Goal: Task Accomplishment & Management: Use online tool/utility

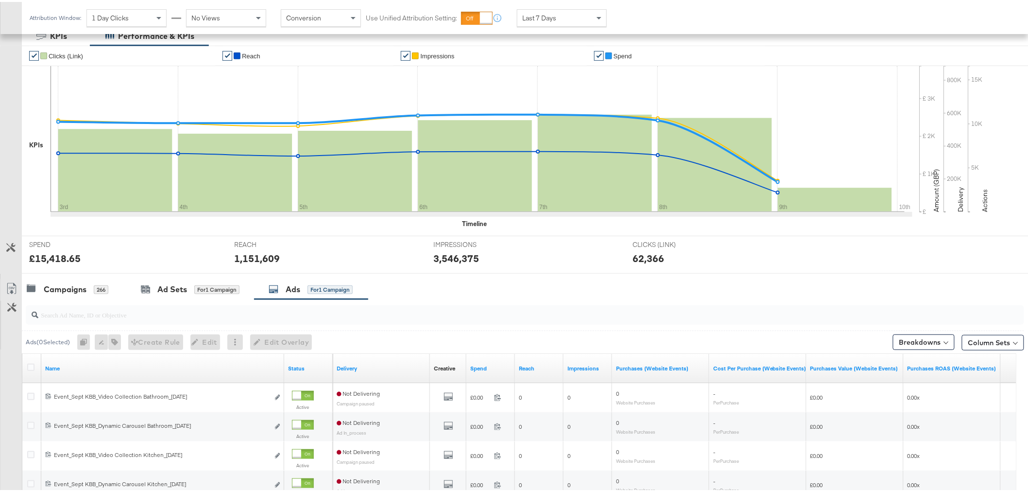
scroll to position [216, 0]
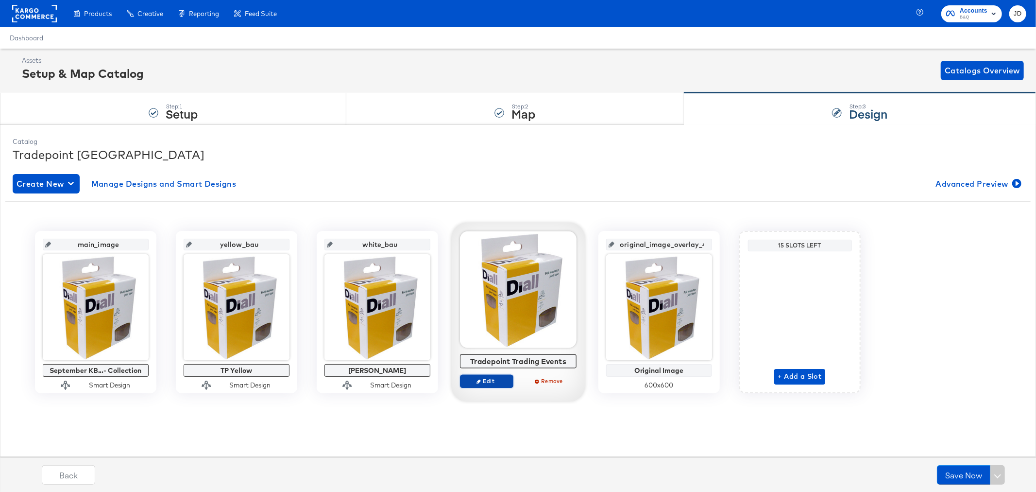
click at [484, 381] on span "Edit" at bounding box center [486, 380] width 45 height 7
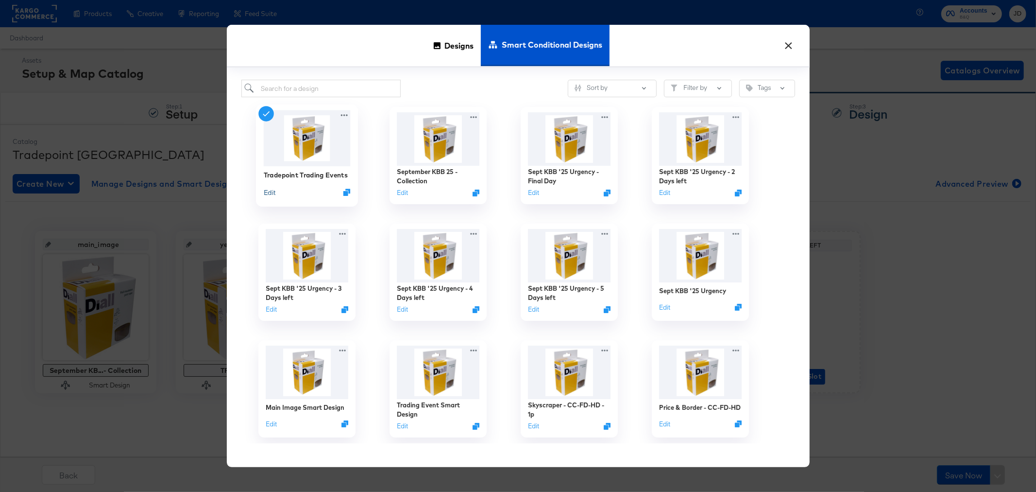
click at [268, 190] on button "Edit" at bounding box center [269, 191] width 12 height 9
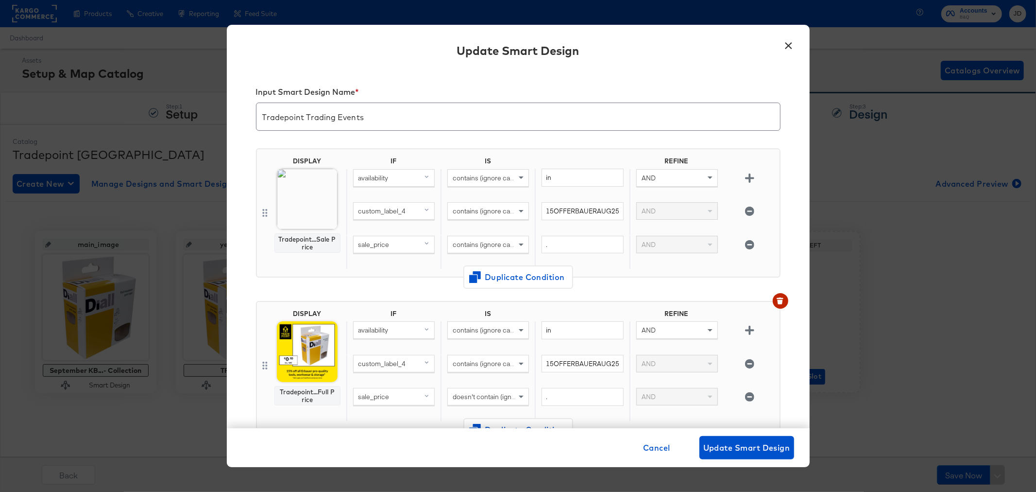
click at [789, 48] on button "×" at bounding box center [788, 42] width 17 height 17
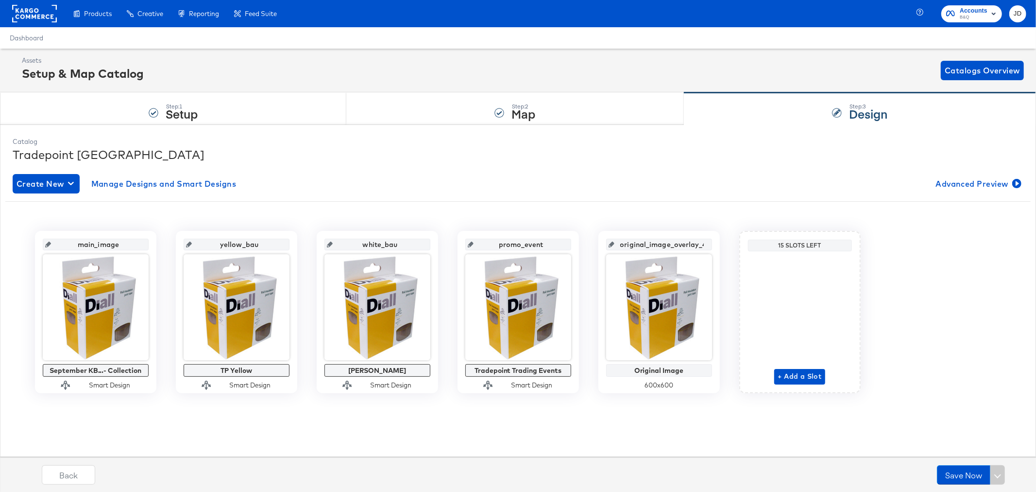
click at [643, 61] on div "Assets Setup & Map Catalog Catalogs Overview" at bounding box center [523, 70] width 1002 height 29
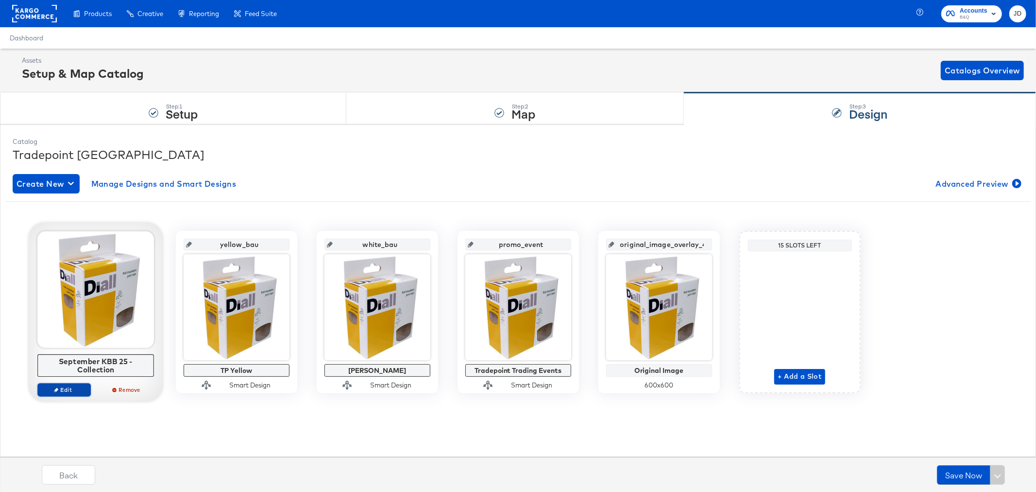
click at [63, 386] on span "Edit" at bounding box center [63, 389] width 45 height 7
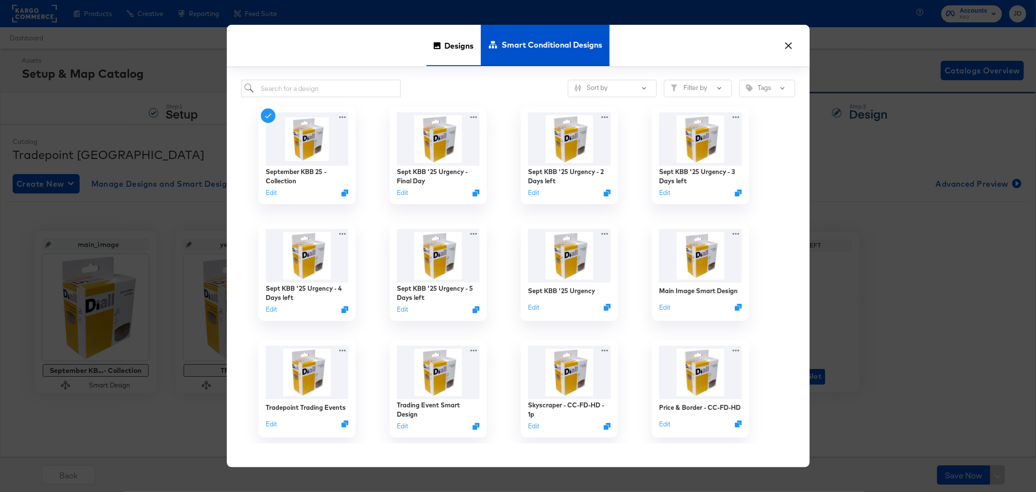
click at [452, 54] on span "Designs" at bounding box center [458, 45] width 29 height 43
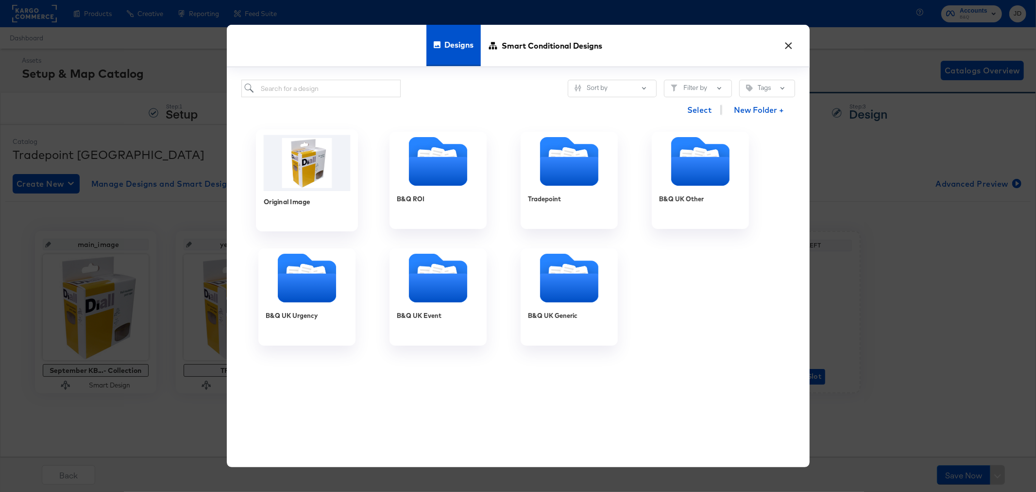
click at [298, 156] on img at bounding box center [306, 163] width 87 height 56
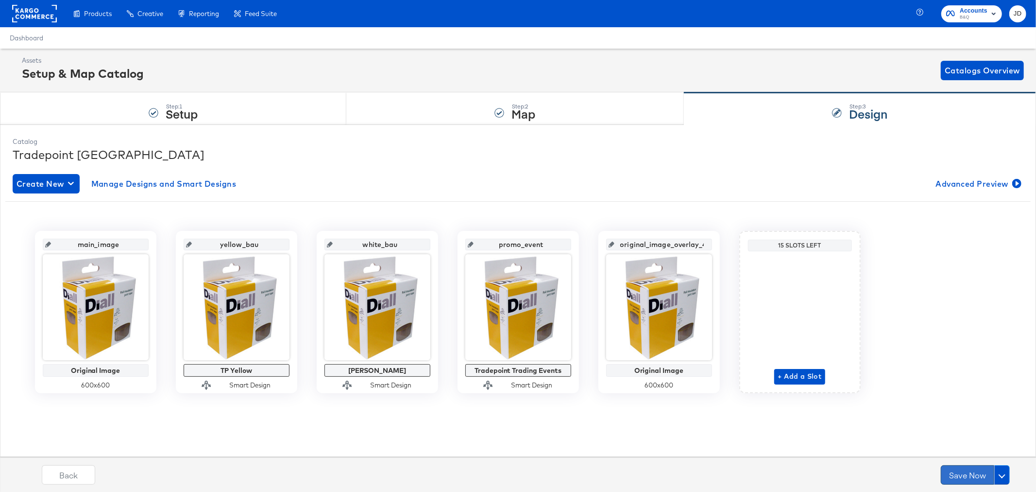
click at [980, 478] on button "Save Now" at bounding box center [967, 474] width 53 height 19
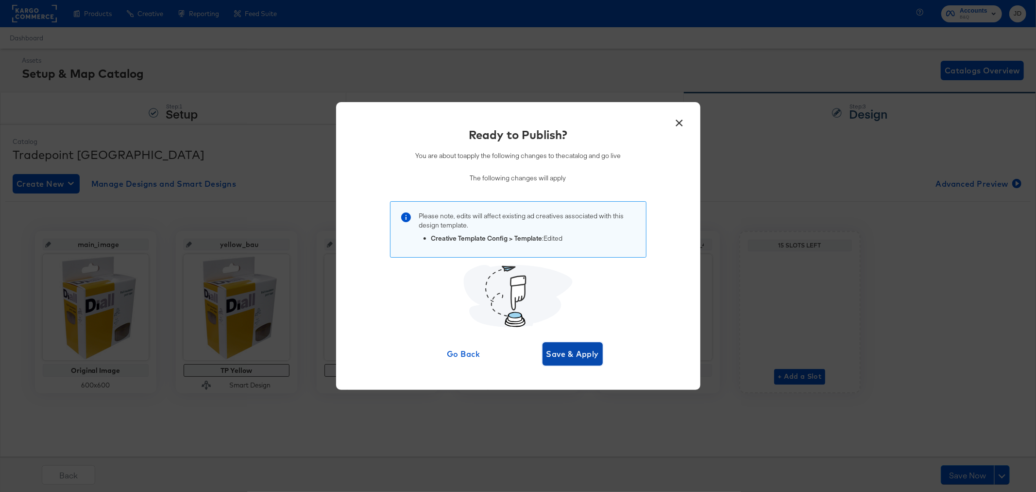
click at [579, 355] on span "Save & Apply" at bounding box center [572, 354] width 53 height 14
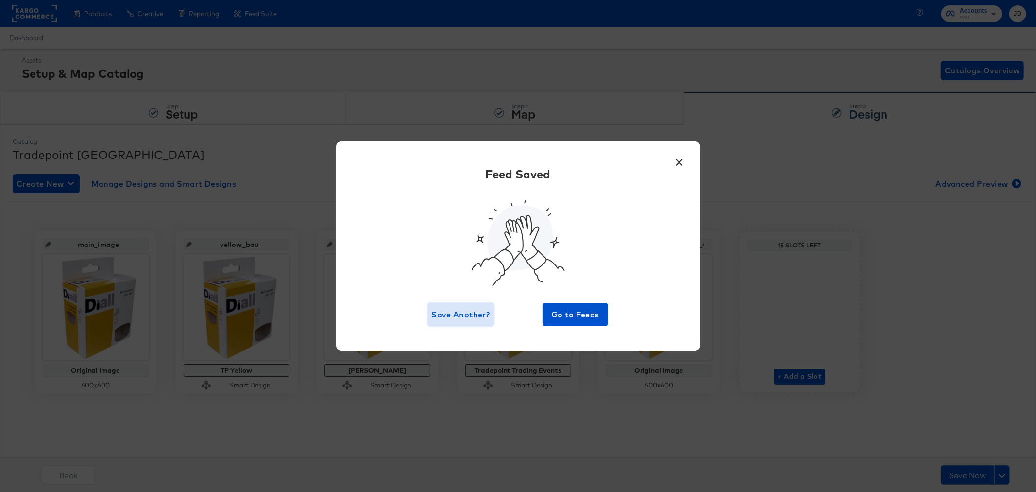
click at [448, 316] on span "Save Another?" at bounding box center [461, 314] width 58 height 14
